Goal: Navigation & Orientation: Find specific page/section

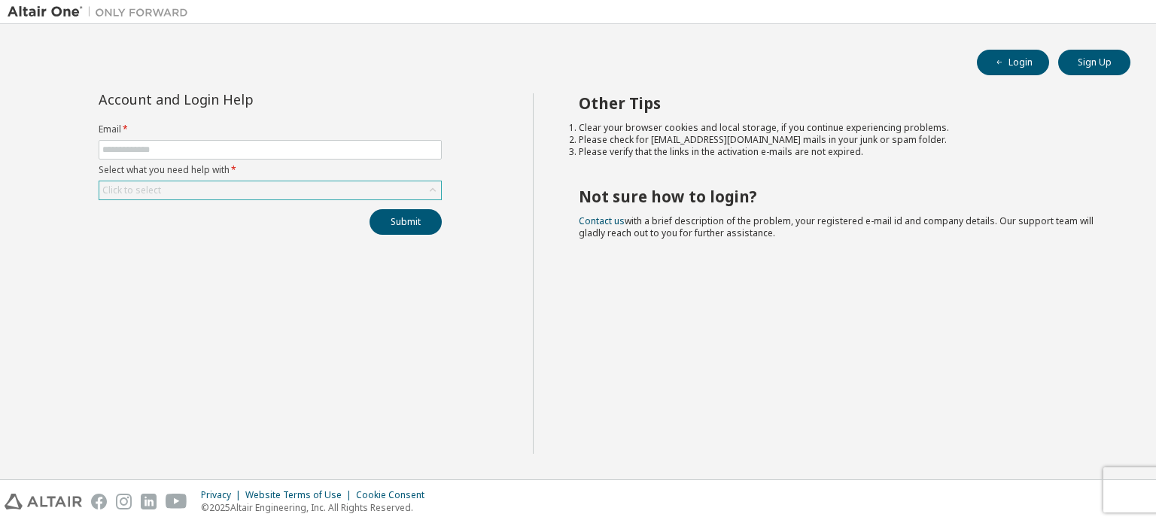
click at [287, 193] on div "Click to select" at bounding box center [270, 190] width 342 height 18
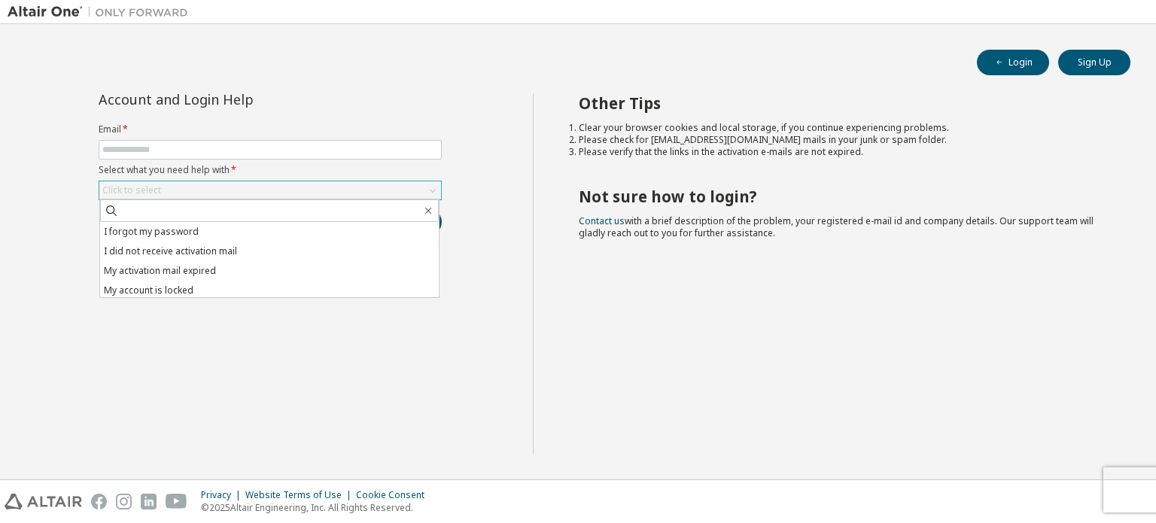
click at [292, 194] on div "Click to select" at bounding box center [270, 190] width 342 height 18
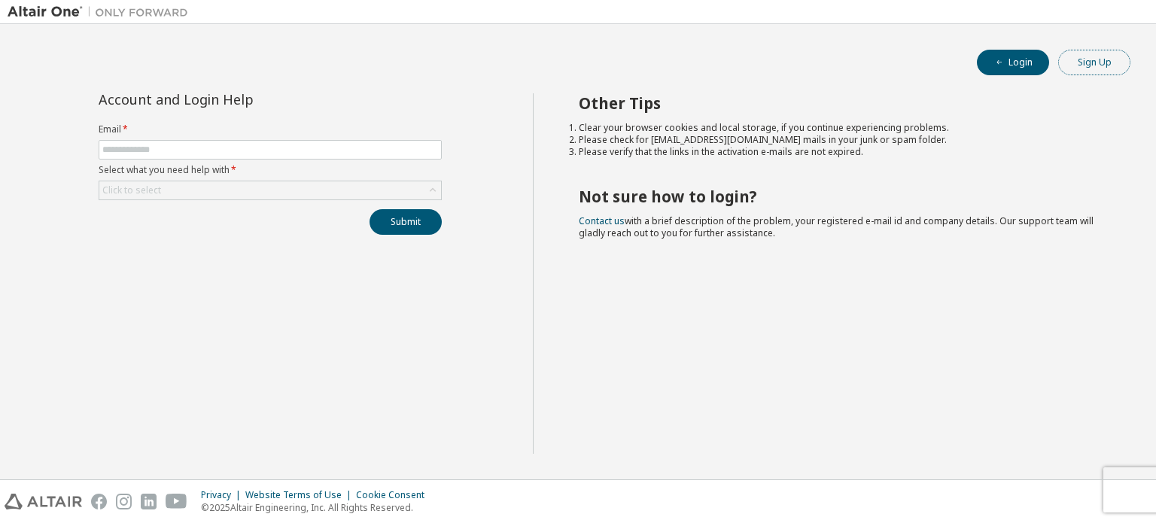
click at [1095, 67] on button "Sign Up" at bounding box center [1095, 63] width 72 height 26
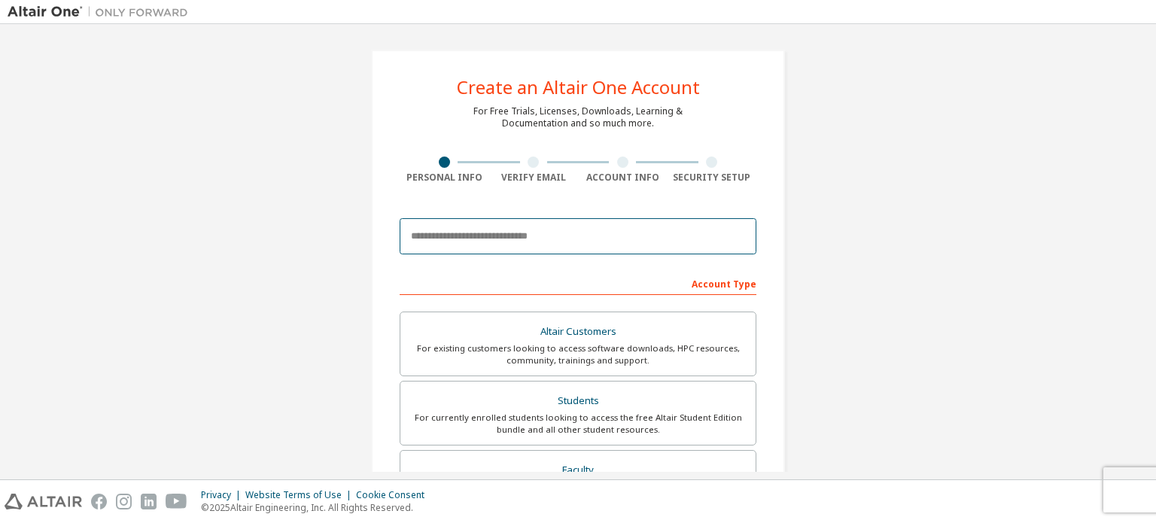
click at [476, 236] on input "email" at bounding box center [578, 236] width 357 height 36
type input "**********"
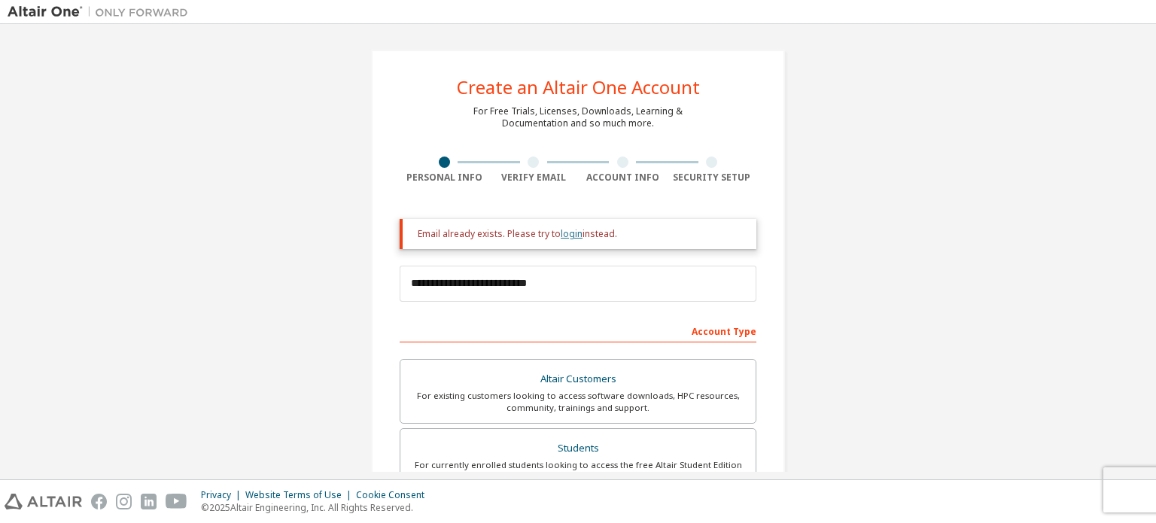
click at [571, 236] on link "login" at bounding box center [572, 233] width 22 height 13
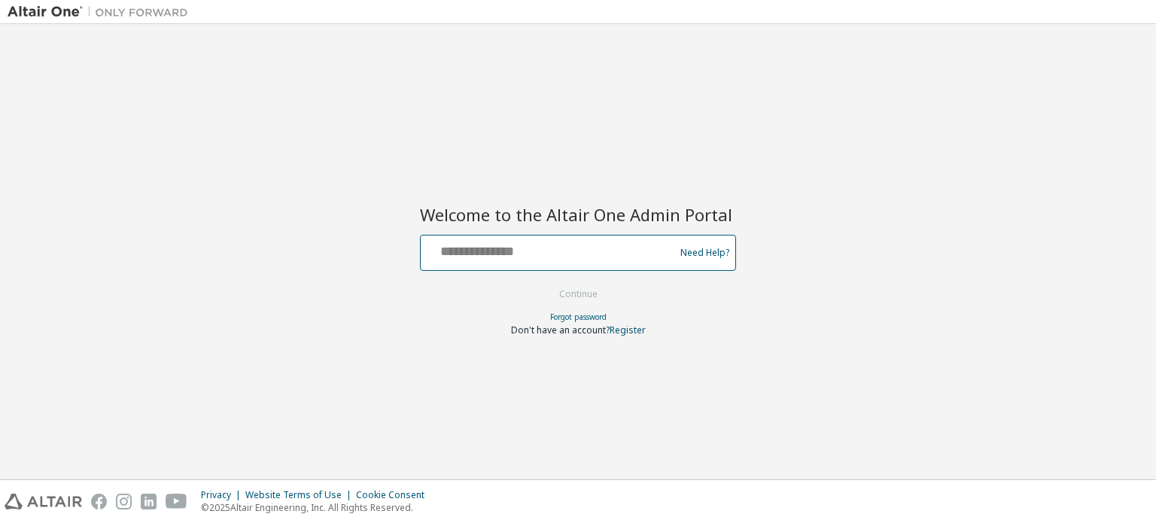
click at [542, 246] on input "text" at bounding box center [550, 250] width 246 height 22
type input "**********"
click at [520, 248] on input "**********" at bounding box center [550, 250] width 246 height 22
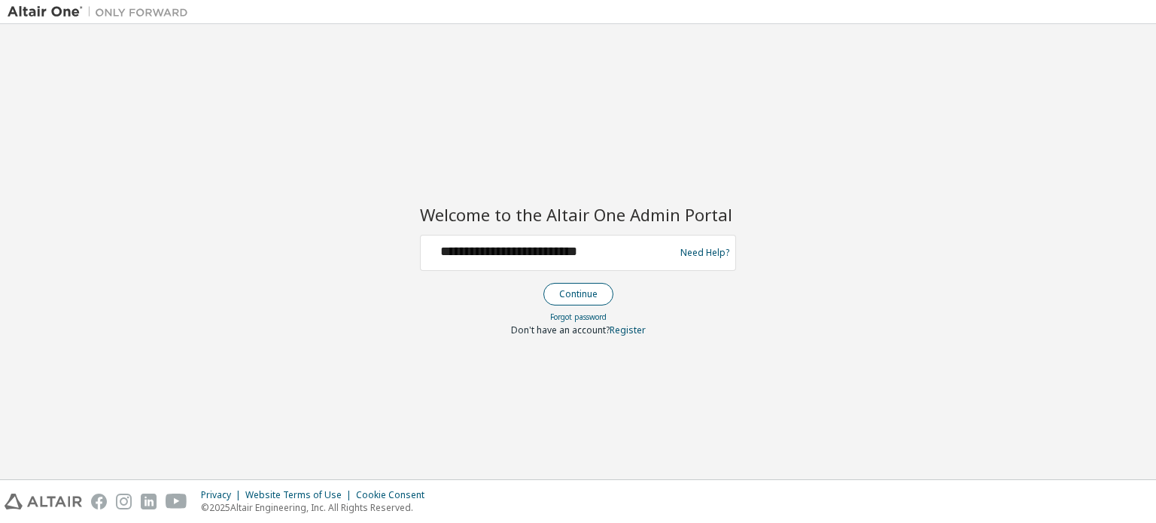
click at [581, 294] on button "Continue" at bounding box center [579, 294] width 70 height 23
click at [559, 251] on input "**********" at bounding box center [550, 250] width 246 height 22
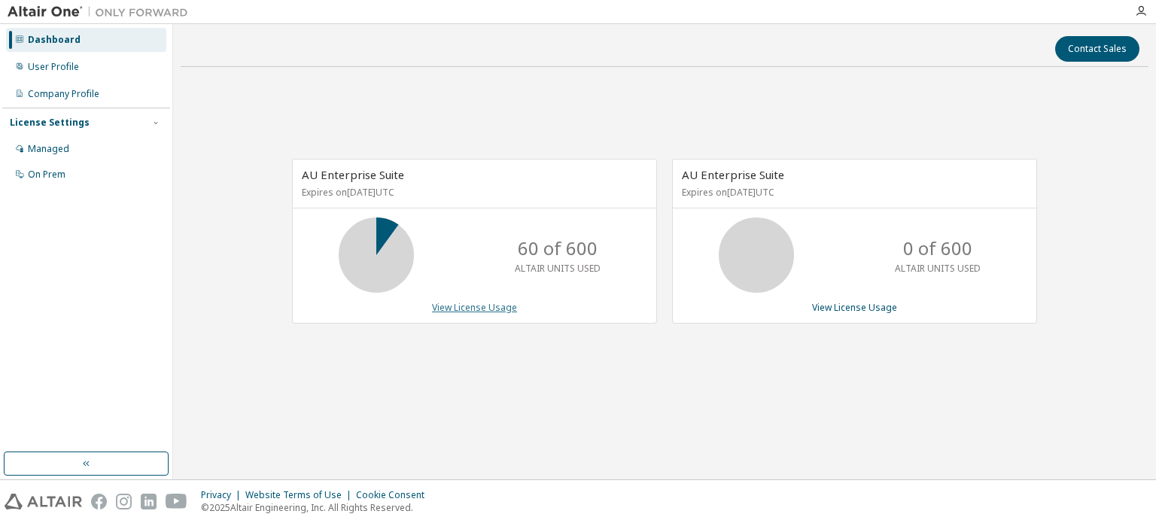
click at [472, 309] on link "View License Usage" at bounding box center [474, 307] width 85 height 13
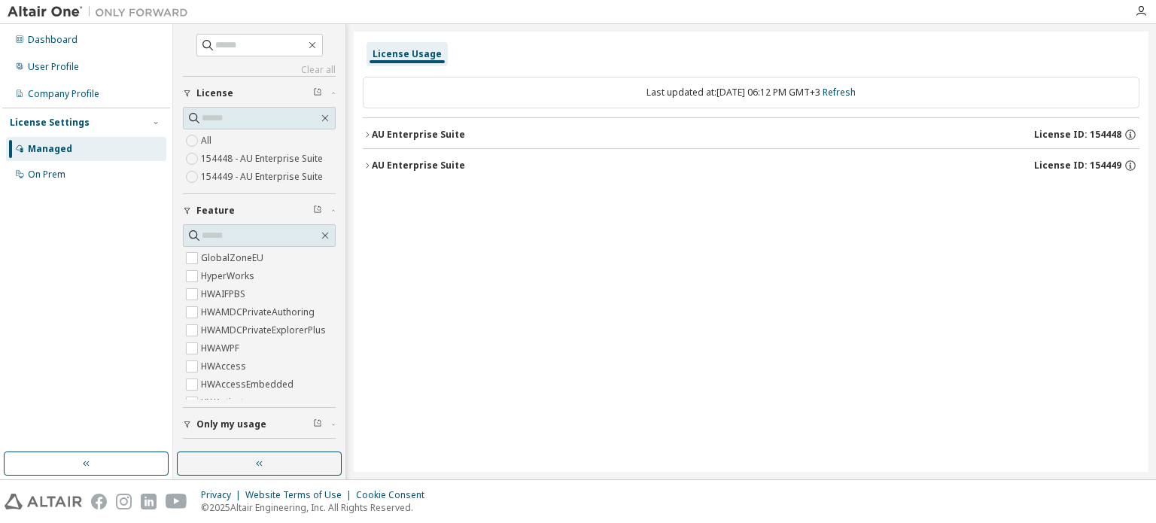
click at [436, 132] on div "AU Enterprise Suite" at bounding box center [418, 135] width 93 height 12
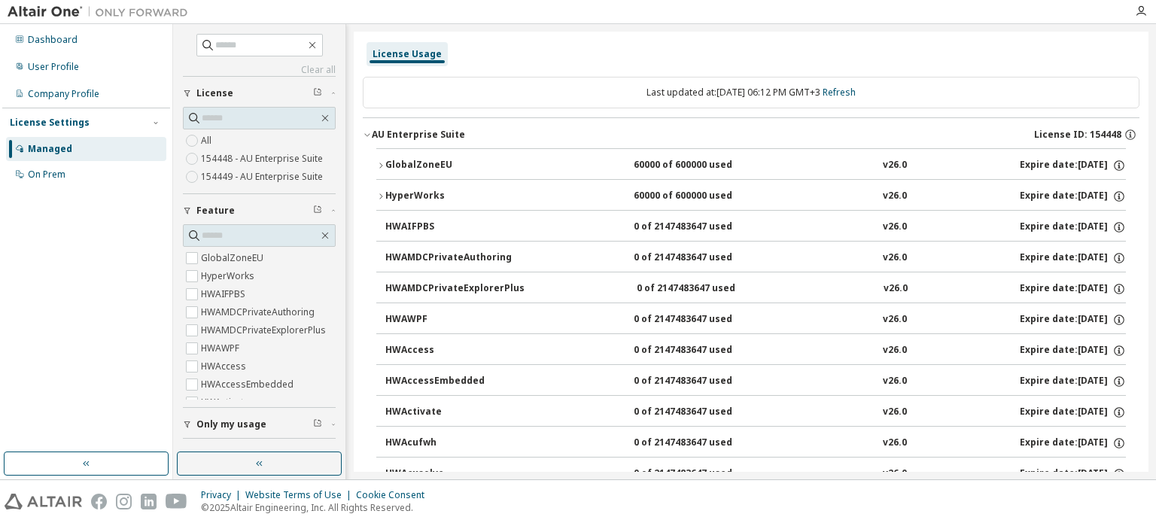
click at [434, 132] on div "AU Enterprise Suite" at bounding box center [418, 135] width 93 height 12
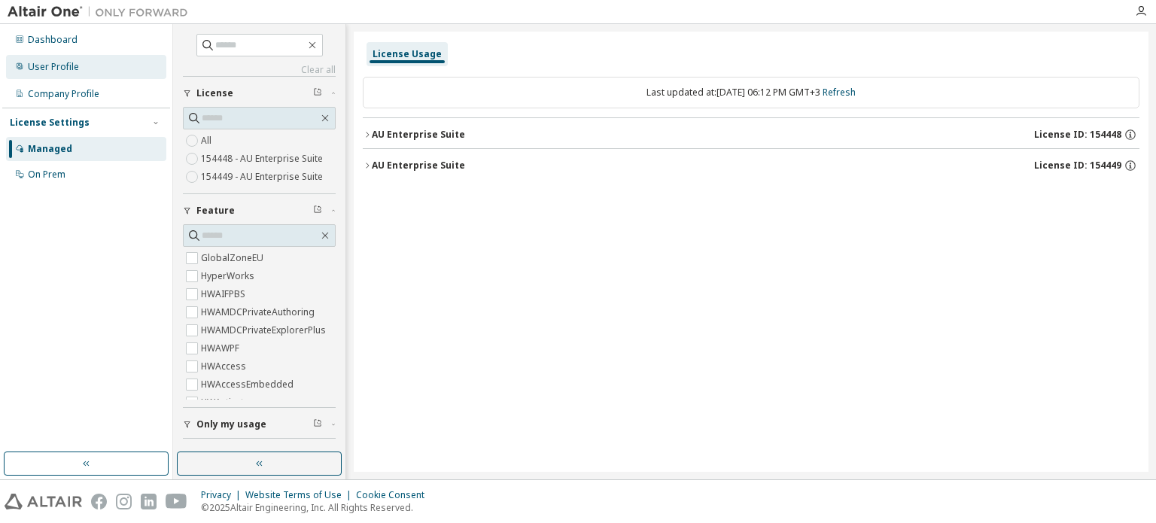
click at [72, 64] on div "User Profile" at bounding box center [53, 67] width 51 height 12
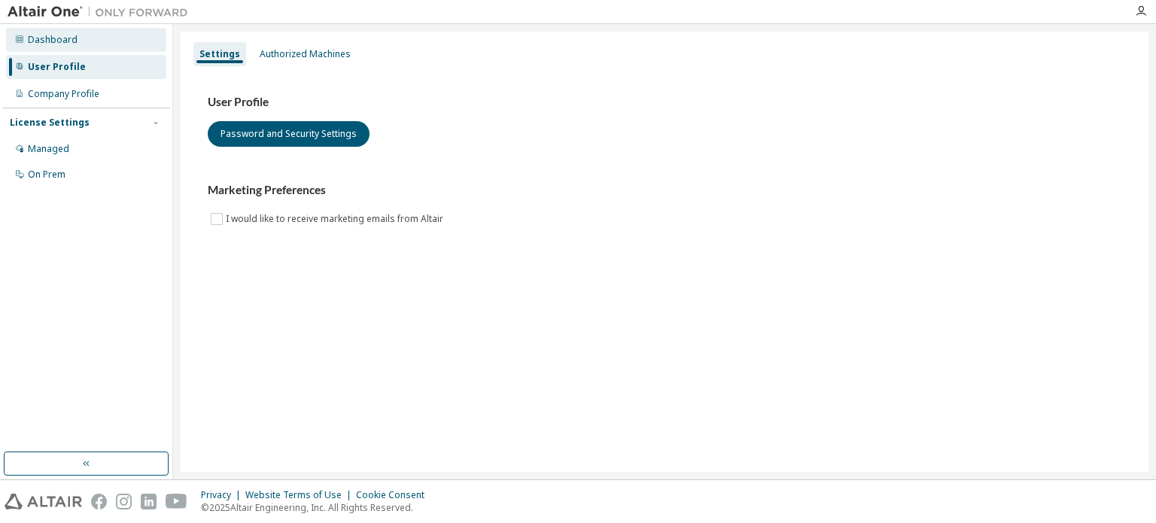
click at [76, 47] on div "Dashboard" at bounding box center [86, 40] width 160 height 24
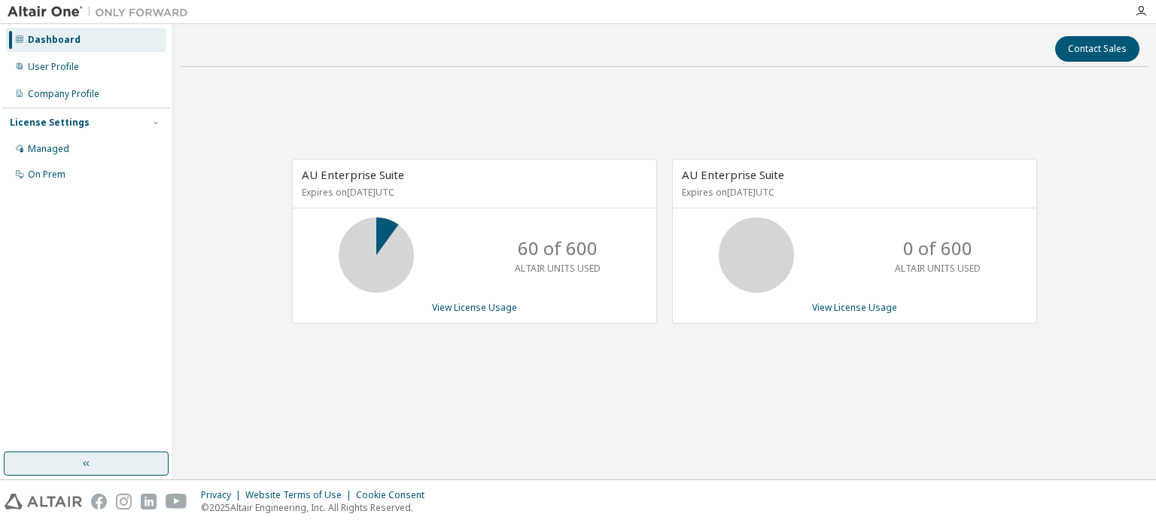
click at [105, 462] on button "button" at bounding box center [86, 464] width 165 height 24
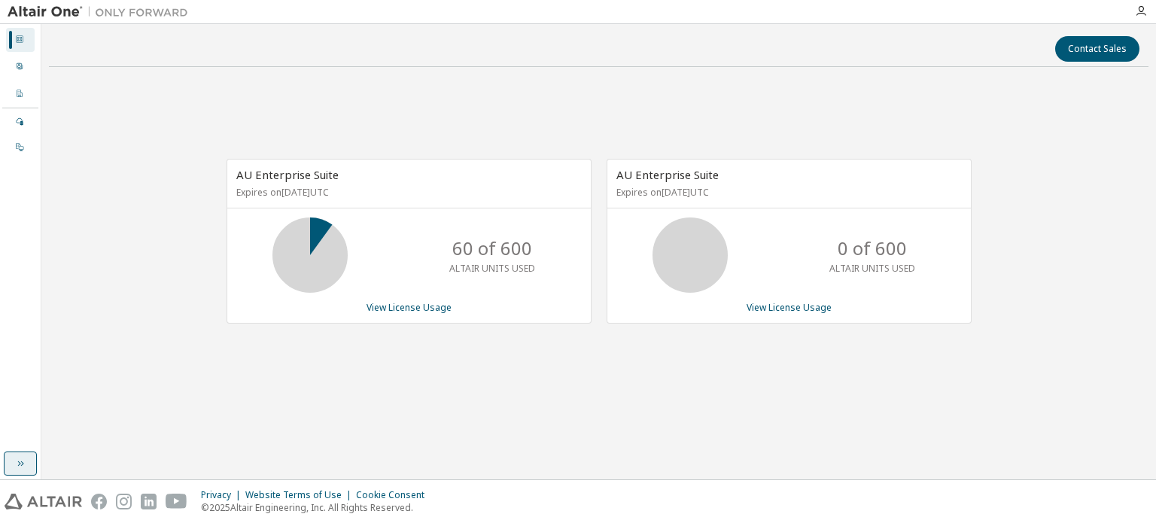
click at [15, 468] on icon "button" at bounding box center [20, 464] width 12 height 12
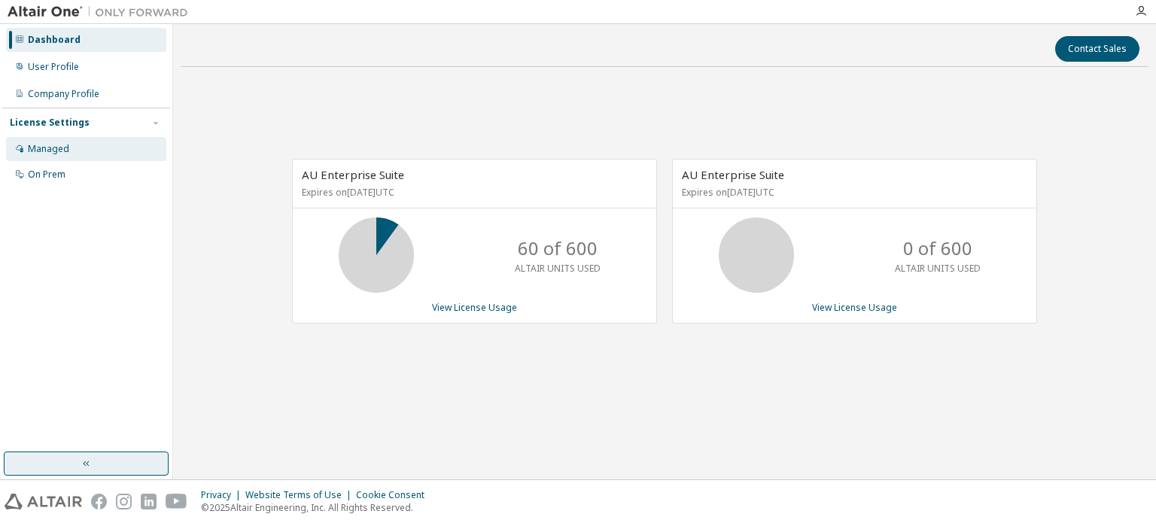
click at [90, 157] on div "Managed" at bounding box center [86, 149] width 160 height 24
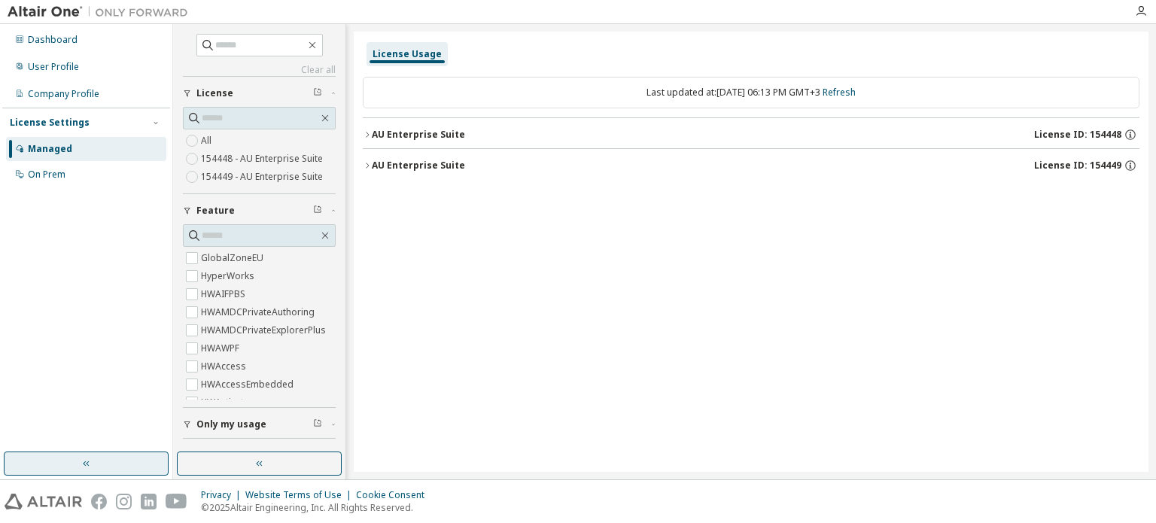
click at [235, 428] on span "Only my usage" at bounding box center [232, 425] width 70 height 12
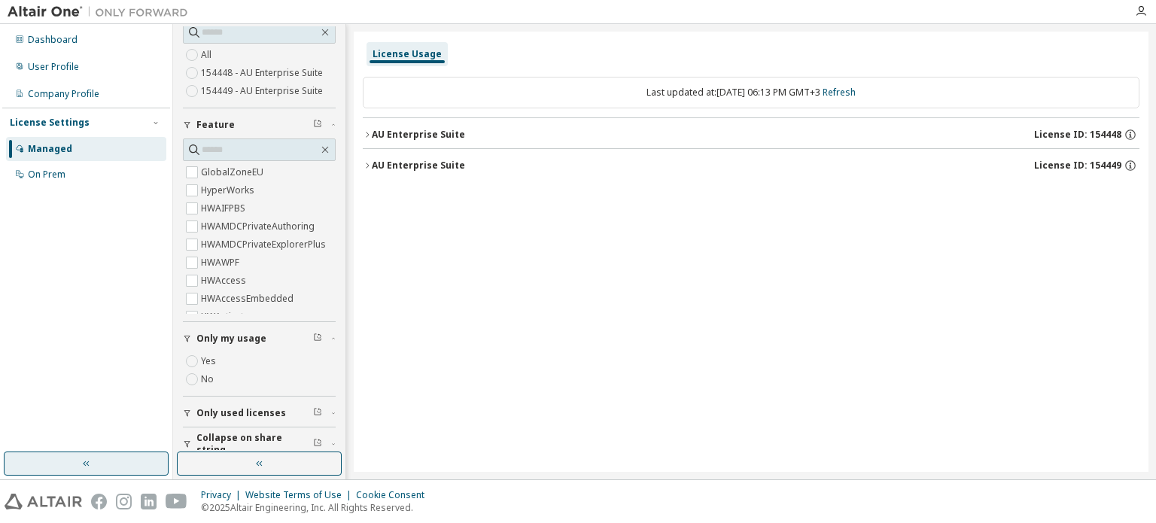
scroll to position [99, 0]
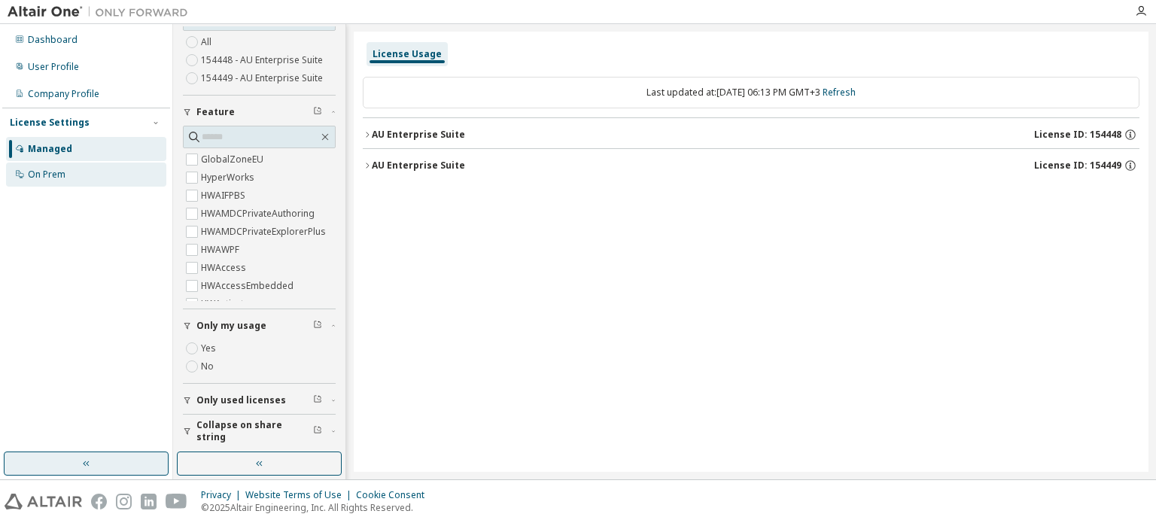
click at [90, 172] on div "On Prem" at bounding box center [86, 175] width 160 height 24
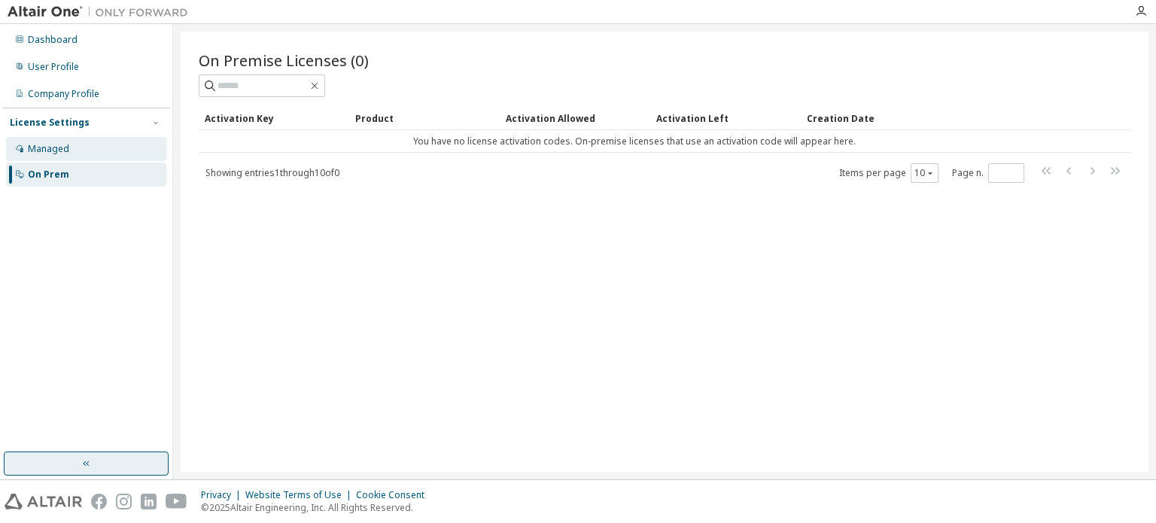
click at [97, 152] on div "Managed" at bounding box center [86, 149] width 160 height 24
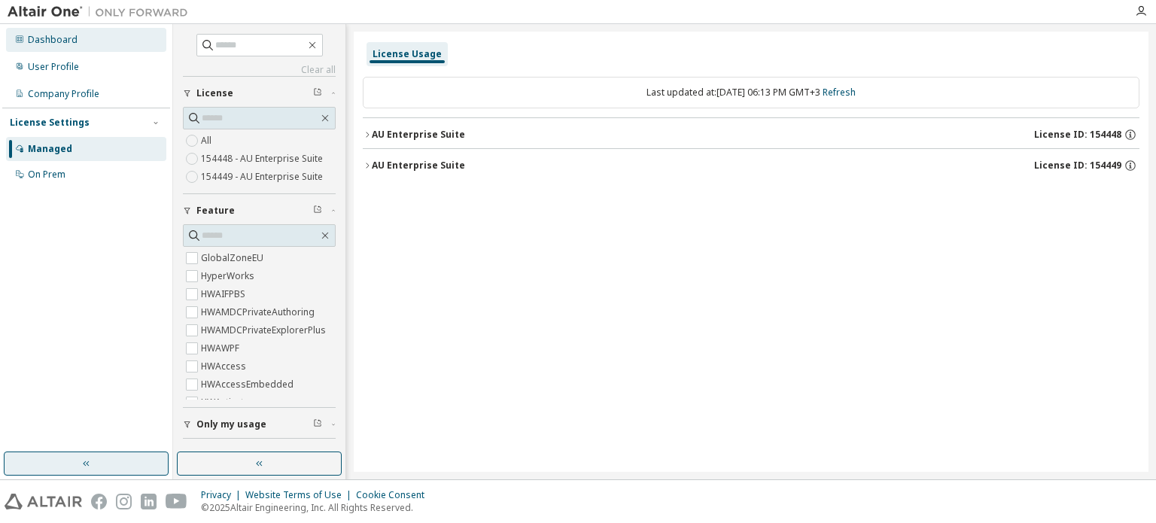
click at [64, 38] on div "Dashboard" at bounding box center [53, 40] width 50 height 12
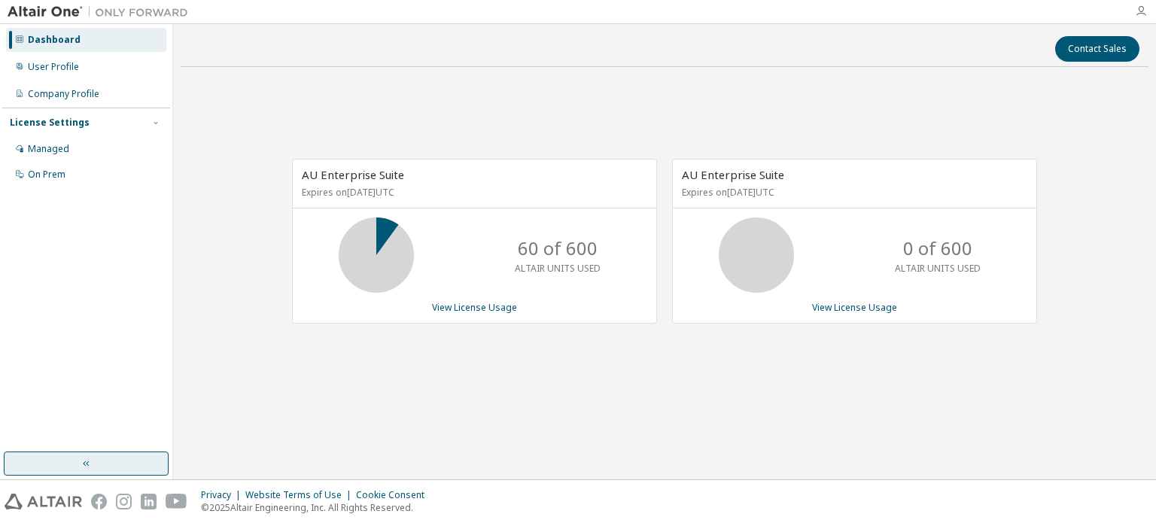
click at [1141, 14] on icon "button" at bounding box center [1141, 11] width 12 height 12
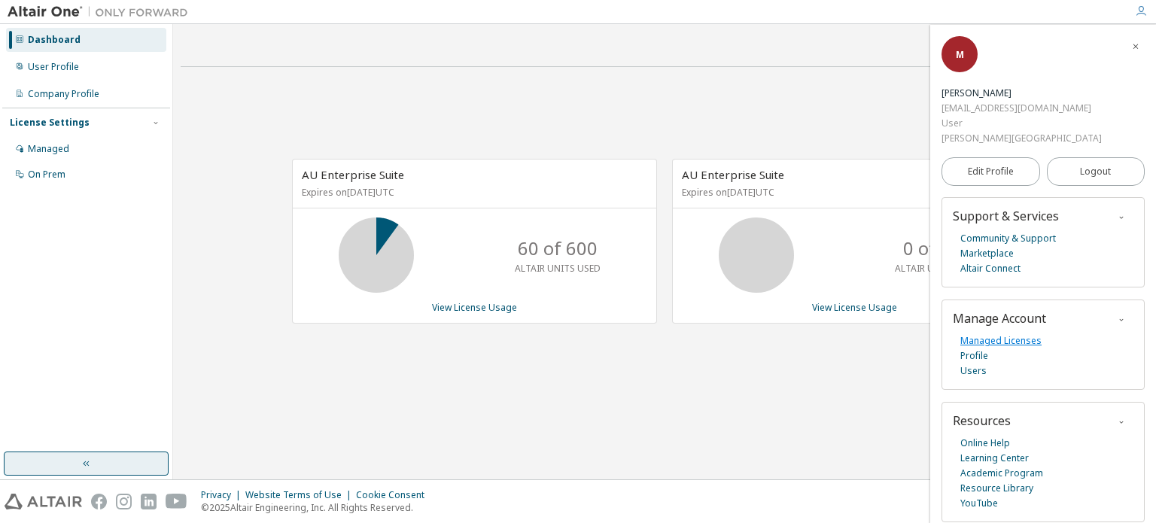
click at [998, 334] on link "Managed Licenses" at bounding box center [1001, 341] width 81 height 15
click at [1028, 334] on link "Managed Licenses" at bounding box center [1001, 341] width 81 height 15
click at [992, 334] on link "Managed Licenses" at bounding box center [1001, 341] width 81 height 15
click at [998, 246] on link "Marketplace" at bounding box center [987, 253] width 53 height 15
click at [996, 246] on link "Marketplace" at bounding box center [987, 253] width 53 height 15
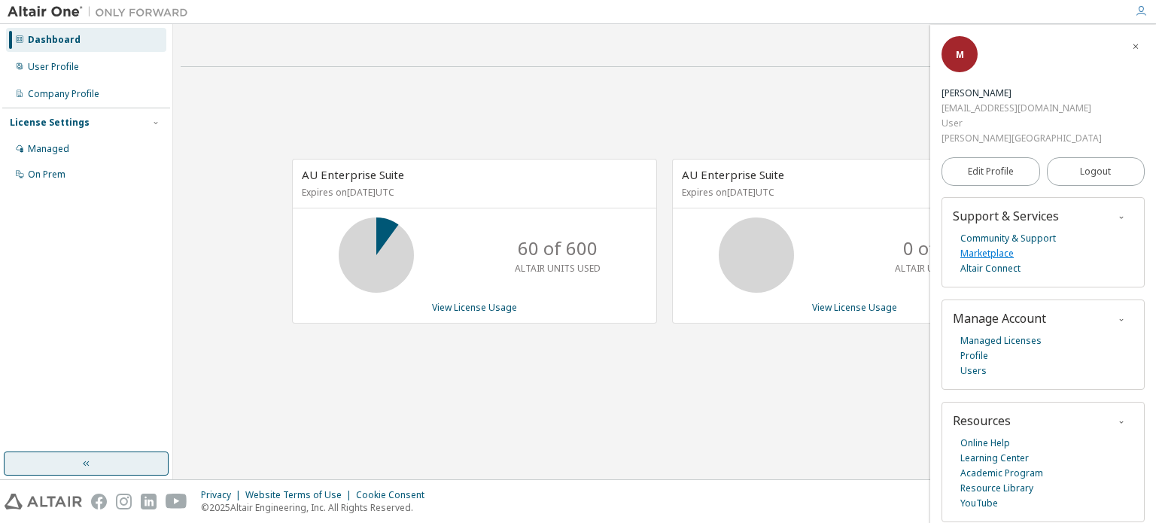
click at [996, 246] on link "Marketplace" at bounding box center [987, 253] width 53 height 15
